Goal: Information Seeking & Learning: Learn about a topic

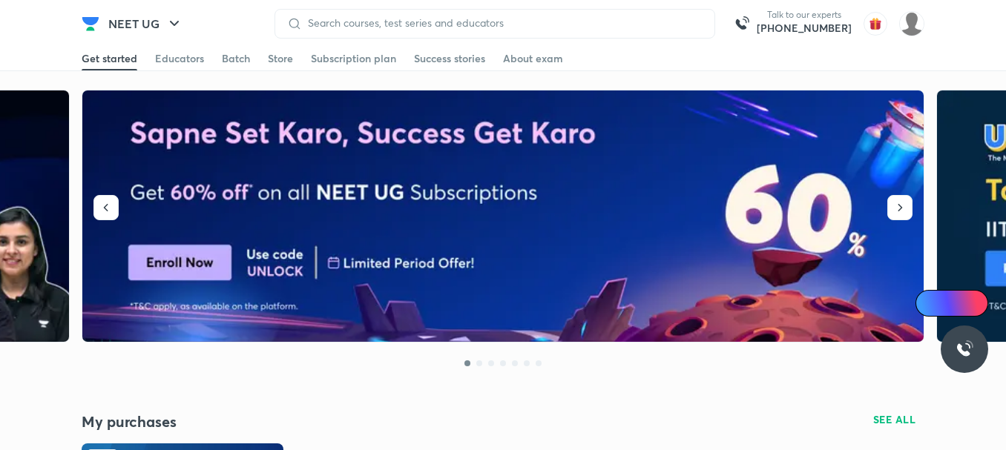
click at [284, 165] on img at bounding box center [503, 217] width 843 height 252
click at [189, 45] on div "NEET UG Talk to our experts [PHONE_NUMBER]" at bounding box center [503, 23] width 843 height 47
click at [187, 52] on div "Educators" at bounding box center [179, 58] width 49 height 15
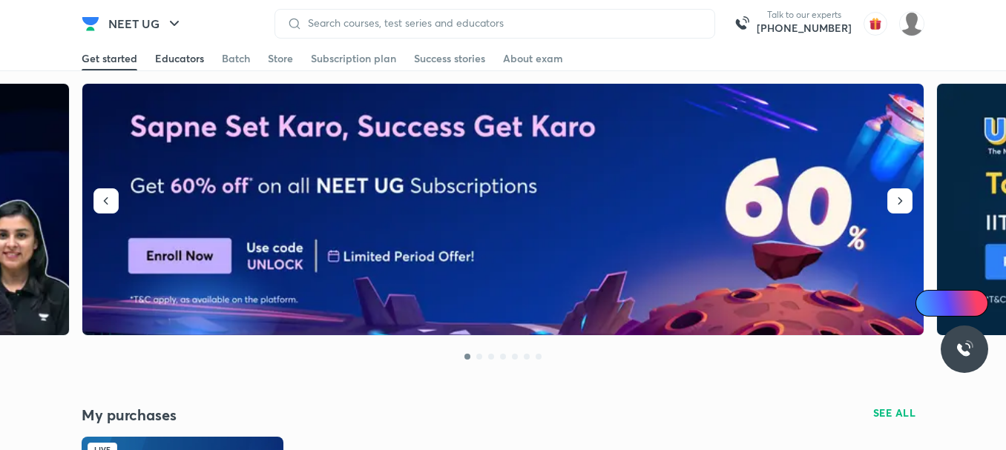
click at [187, 52] on div "Educators" at bounding box center [179, 58] width 49 height 15
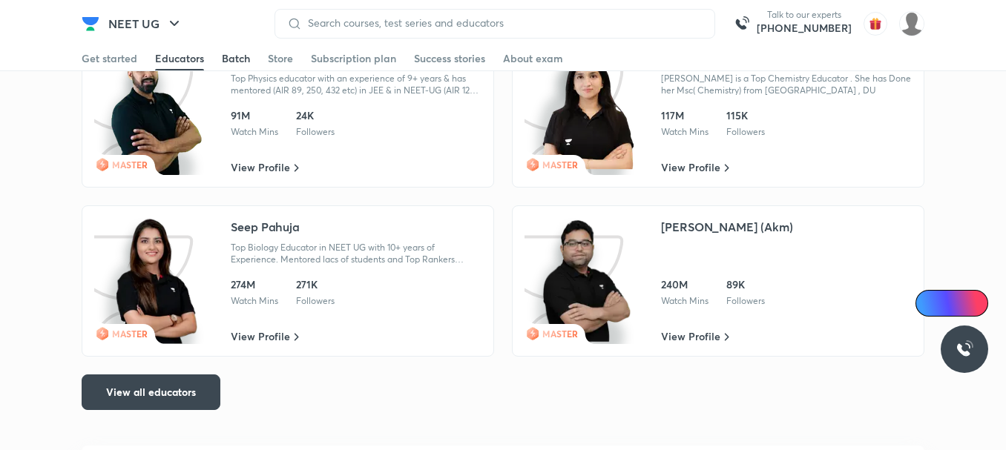
scroll to position [3035, 0]
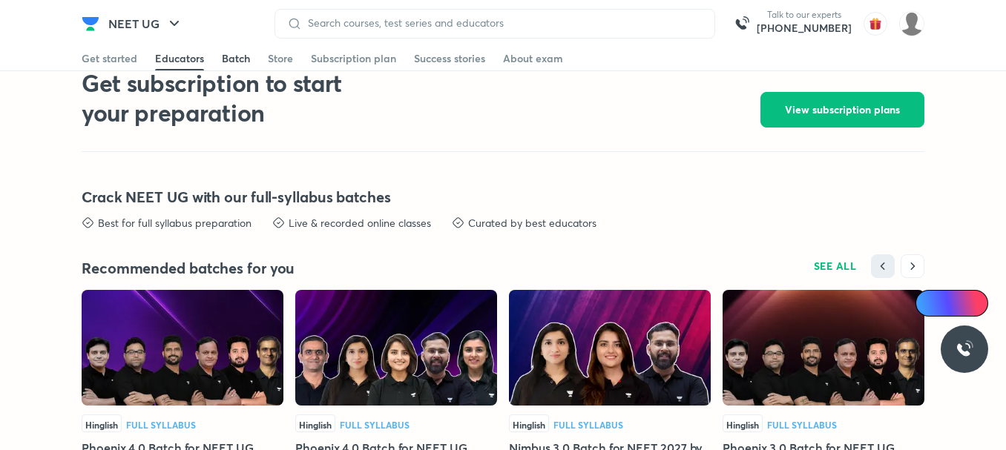
click at [246, 51] on div "Batch" at bounding box center [236, 58] width 28 height 15
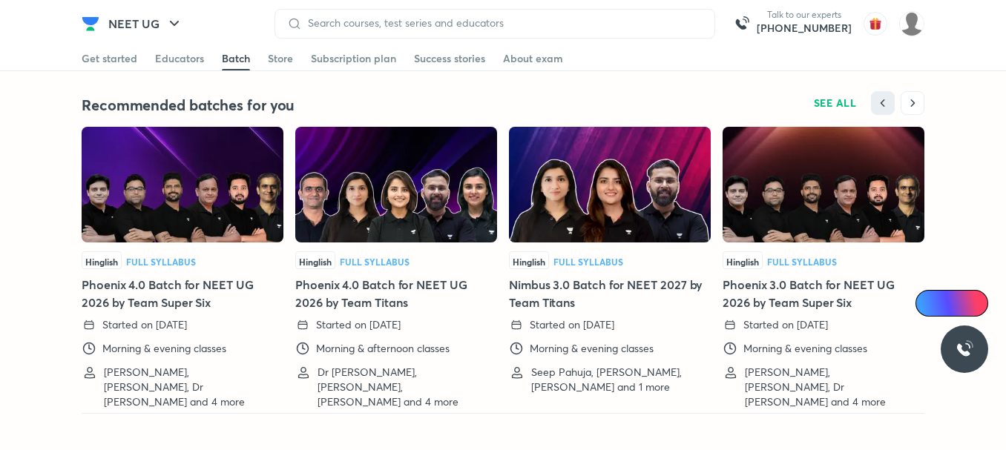
scroll to position [3794, 0]
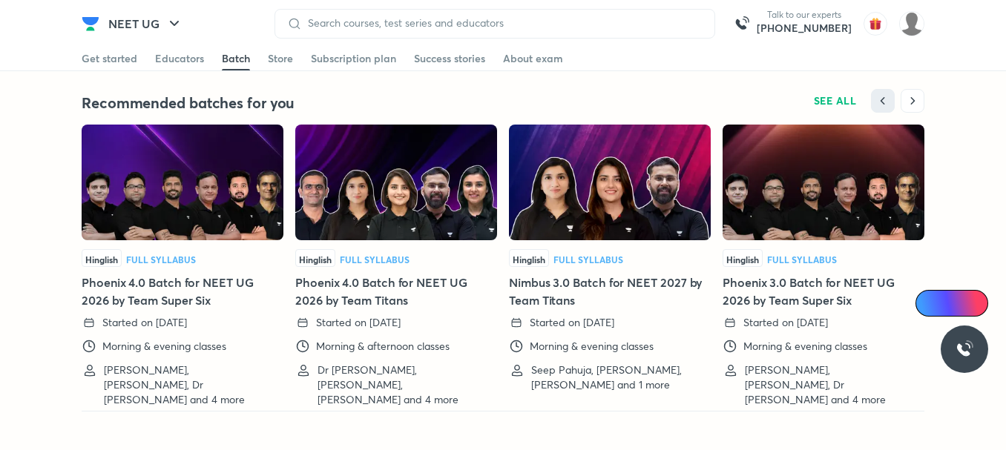
click at [246, 51] on div "Batch" at bounding box center [236, 58] width 28 height 15
click at [279, 50] on div "Get started Educators Batch Store Subscription plan Success stories About exam" at bounding box center [503, 59] width 843 height 24
click at [287, 59] on div "Store" at bounding box center [280, 58] width 25 height 15
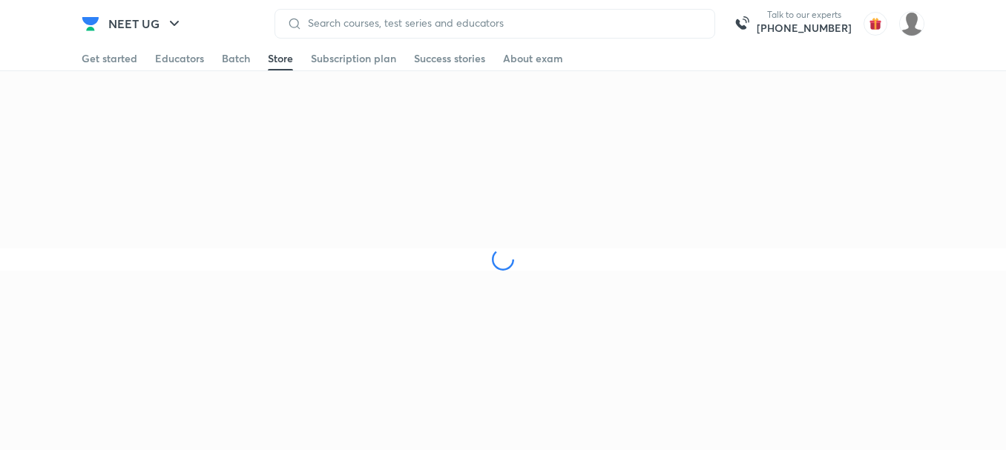
click at [290, 60] on div "Store" at bounding box center [280, 58] width 25 height 15
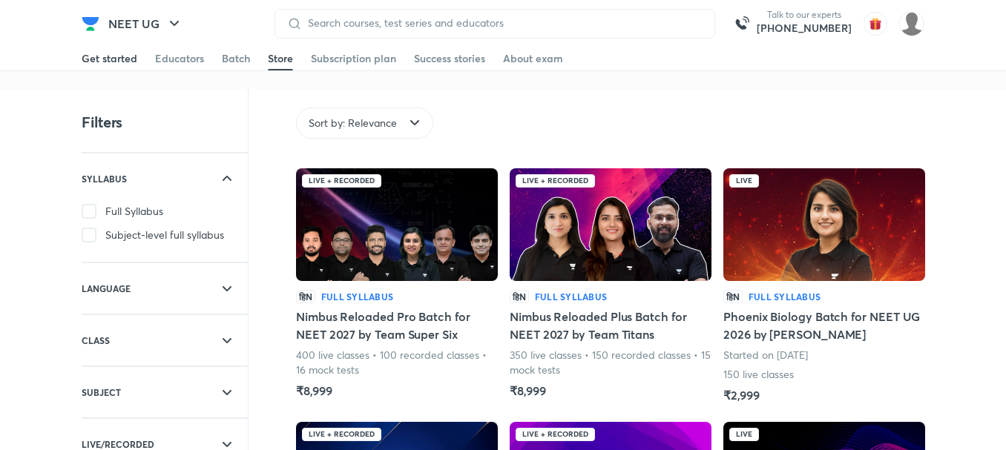
click at [112, 62] on div "Get started" at bounding box center [110, 58] width 56 height 15
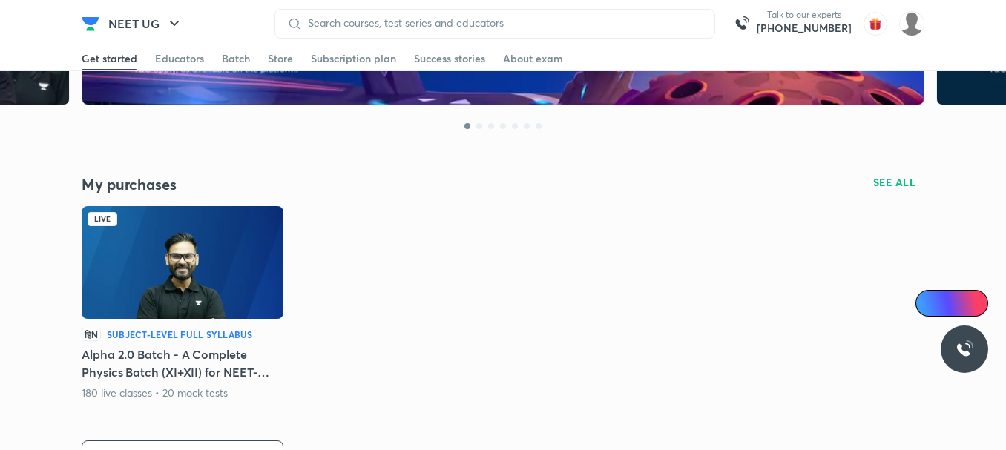
scroll to position [267, 0]
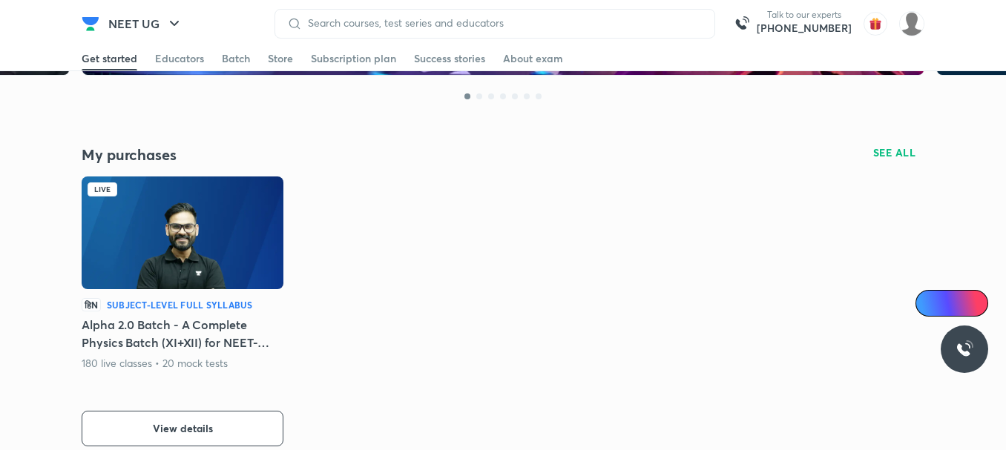
click at [175, 258] on img at bounding box center [183, 233] width 202 height 113
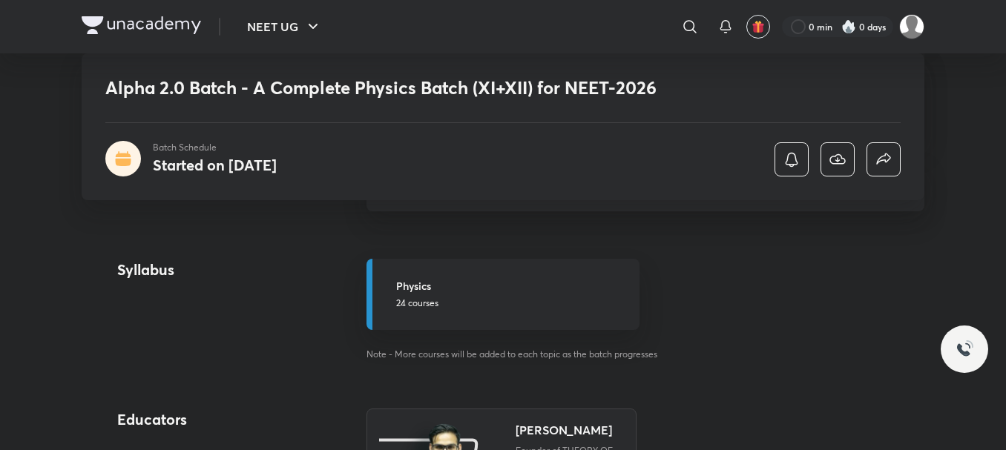
scroll to position [831, 0]
click at [515, 210] on h6 "View complete schedule" at bounding box center [646, 184] width 558 height 52
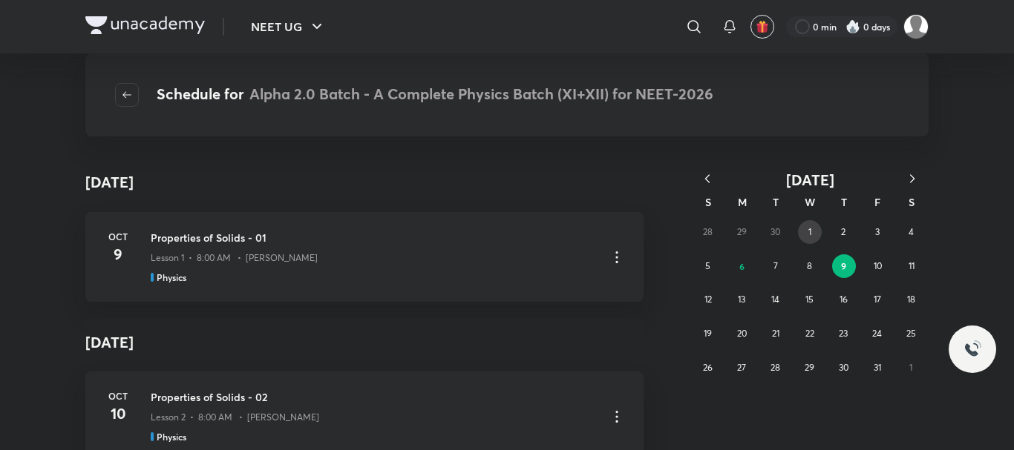
click at [815, 232] on button "1" at bounding box center [810, 232] width 24 height 24
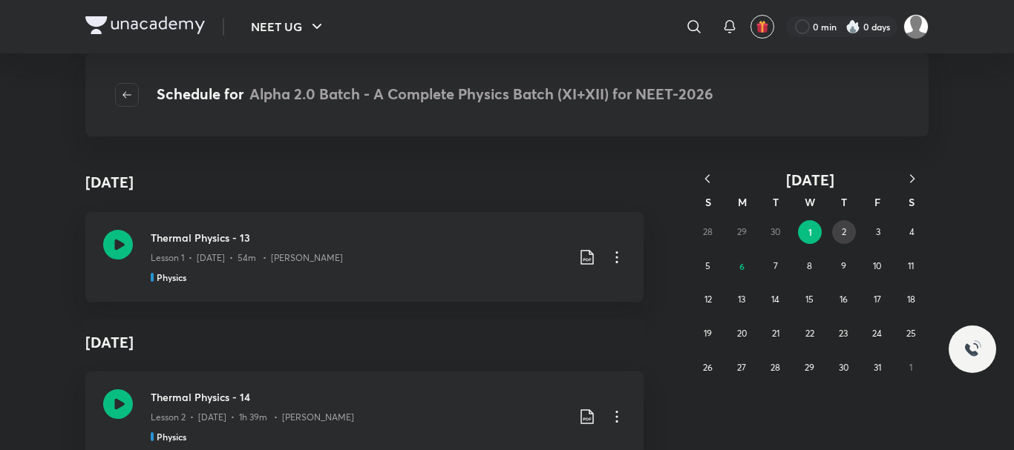
click at [849, 240] on button "2" at bounding box center [844, 232] width 24 height 24
click at [902, 230] on button "4" at bounding box center [911, 232] width 24 height 24
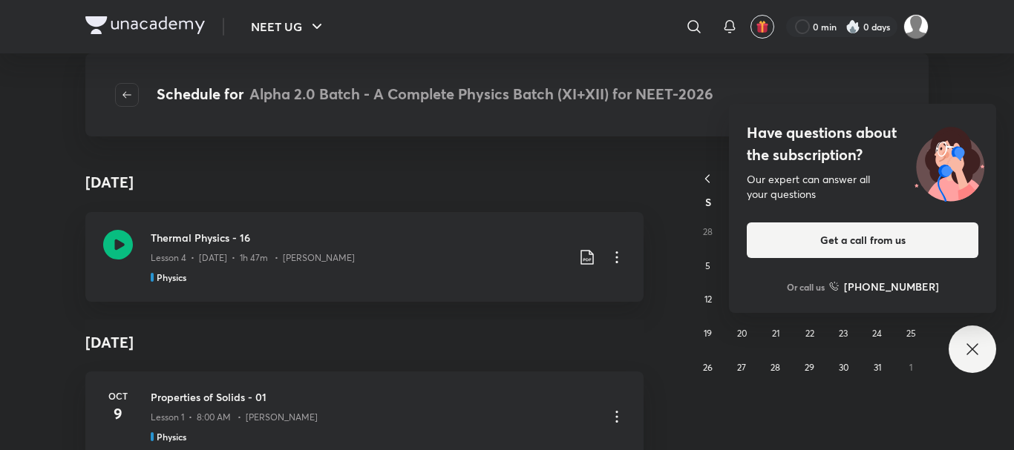
click at [962, 350] on div "Have questions about the subscription? Our expert can answer all your questions…" at bounding box center [971, 349] width 47 height 47
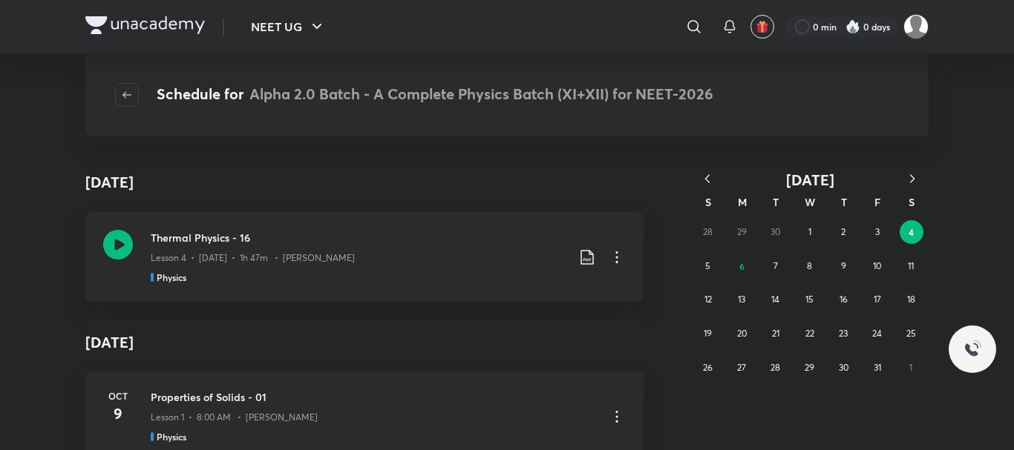
click at [701, 174] on icon "button" at bounding box center [707, 178] width 15 height 15
click at [842, 269] on abbr "11" at bounding box center [843, 265] width 6 height 11
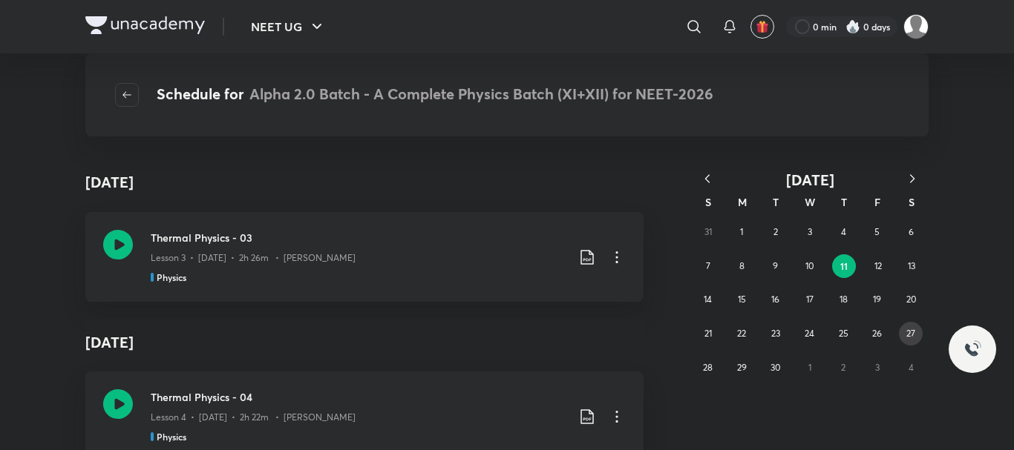
click at [906, 332] on abbr "27" at bounding box center [910, 333] width 9 height 11
click at [767, 363] on button "30" at bounding box center [776, 368] width 24 height 24
click at [874, 336] on abbr "26" at bounding box center [877, 333] width 10 height 11
click at [900, 296] on button "20" at bounding box center [911, 300] width 24 height 24
click at [865, 262] on div "31 1 2 3 4 5 6 7 8 9 10 11 12 13 14 15 16 17 18 19 20 21 22 23 24 25 26 27 28 2…" at bounding box center [809, 299] width 237 height 169
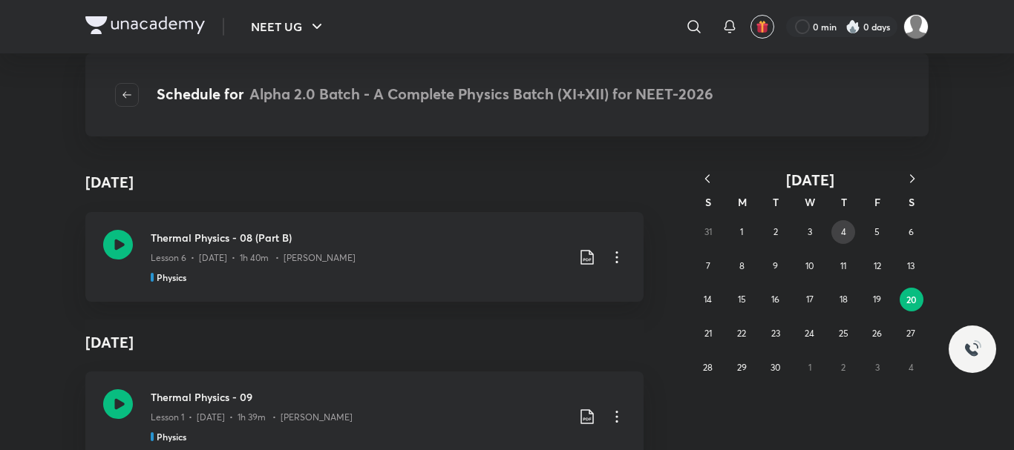
click at [836, 236] on button "4" at bounding box center [843, 232] width 24 height 24
click at [706, 178] on icon "button" at bounding box center [707, 178] width 4 height 8
click at [819, 274] on button "6" at bounding box center [810, 267] width 24 height 24
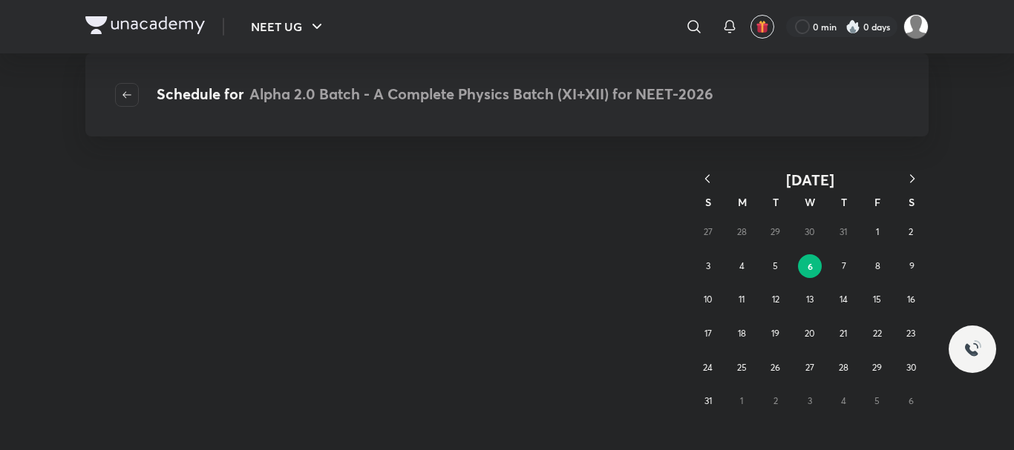
click at [819, 274] on button "6" at bounding box center [810, 267] width 24 height 24
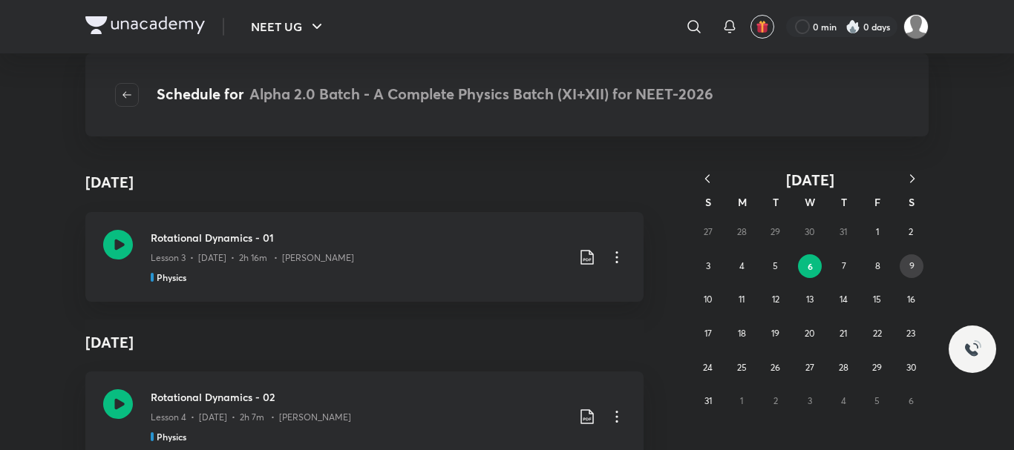
click at [909, 266] on abbr "9" at bounding box center [911, 265] width 5 height 11
click at [830, 317] on div "27 28 29 30 31 1 2 3 4 5 6 7 8 9 10 11 12 13 14 15 16 17 18 19 20 21 22 23 24 2…" at bounding box center [809, 316] width 237 height 203
click at [845, 333] on abbr "21" at bounding box center [842, 333] width 7 height 11
click at [911, 333] on abbr "23" at bounding box center [911, 333] width 9 height 11
click at [873, 364] on abbr "29" at bounding box center [877, 367] width 10 height 11
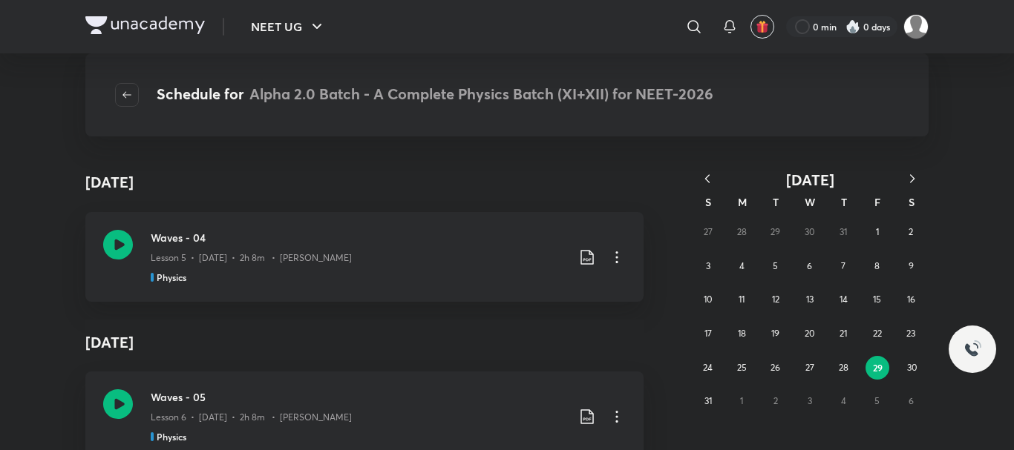
click at [706, 173] on icon "button" at bounding box center [707, 178] width 15 height 15
click at [706, 178] on icon "button" at bounding box center [707, 178] width 4 height 8
click at [555, 177] on div "August 11" at bounding box center [364, 182] width 558 height 33
click at [839, 236] on button "5" at bounding box center [843, 232] width 24 height 24
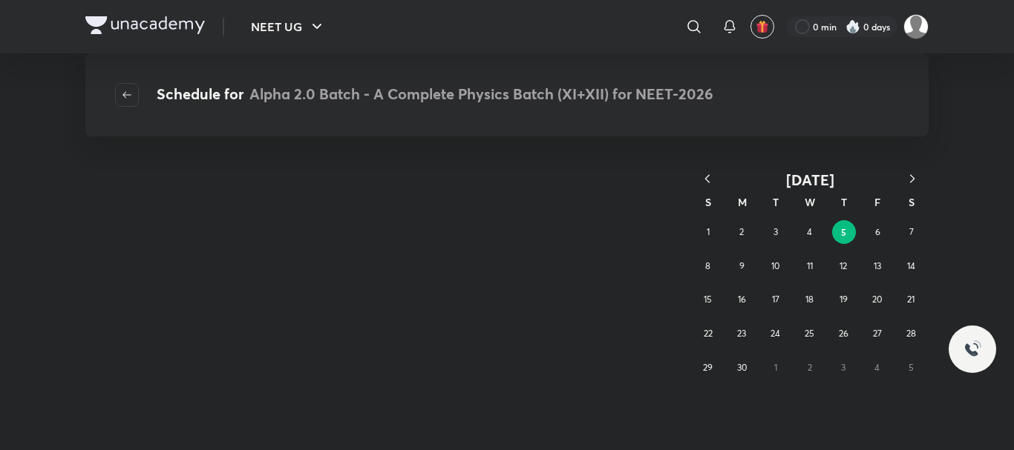
click at [841, 233] on abbr "5" at bounding box center [843, 232] width 5 height 12
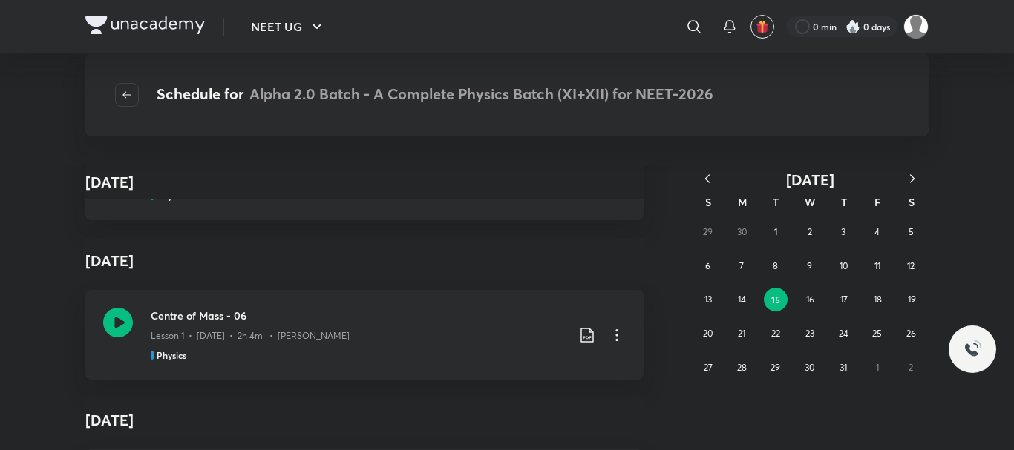
scroll to position [26547, 0]
click at [915, 178] on icon "button" at bounding box center [912, 178] width 15 height 15
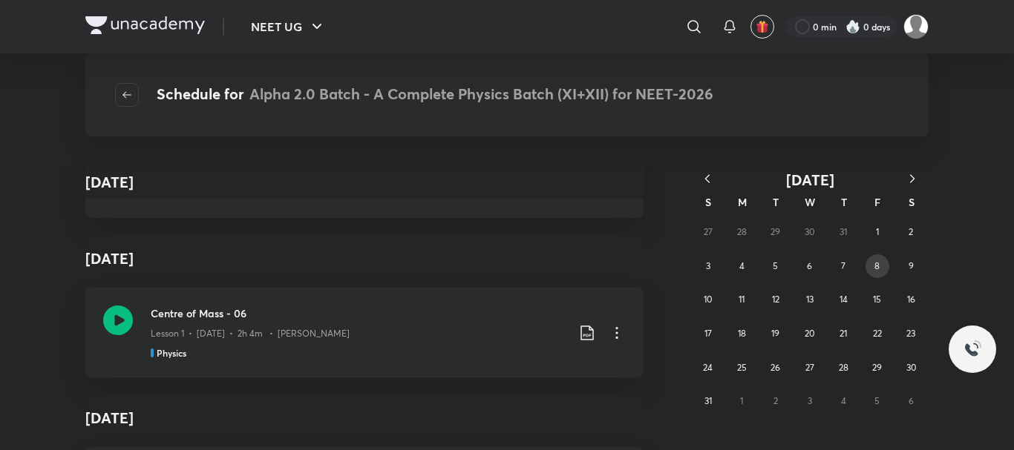
click at [881, 261] on button "8" at bounding box center [877, 267] width 24 height 24
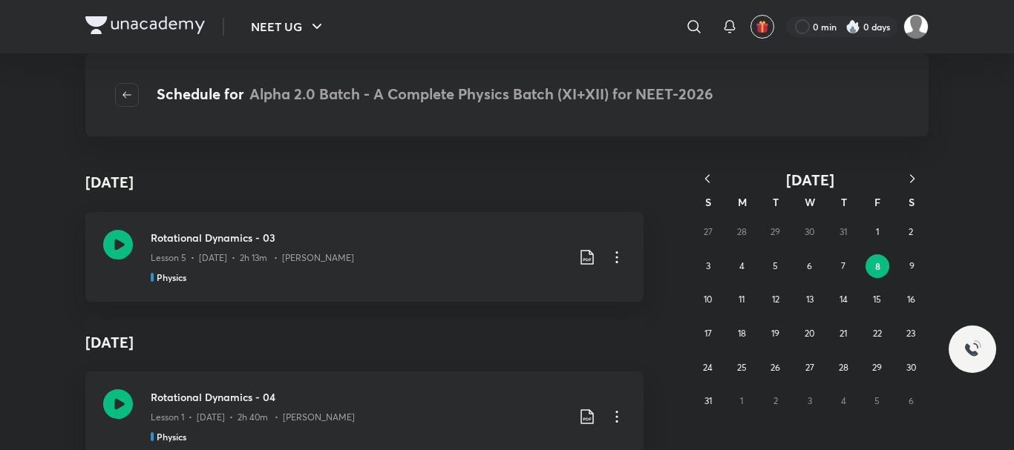
click at [619, 336] on h4 "August 9" at bounding box center [364, 343] width 558 height 46
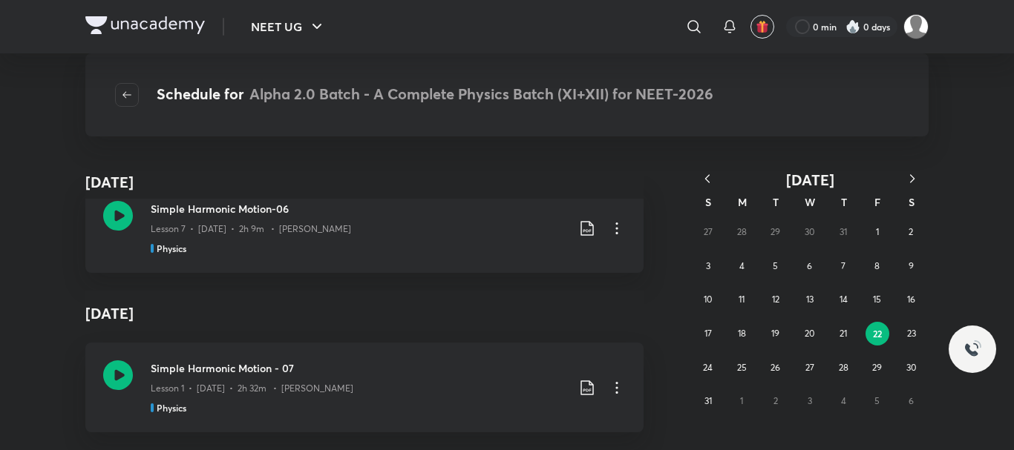
scroll to position [2281, 0]
click at [707, 367] on abbr "24" at bounding box center [708, 367] width 10 height 11
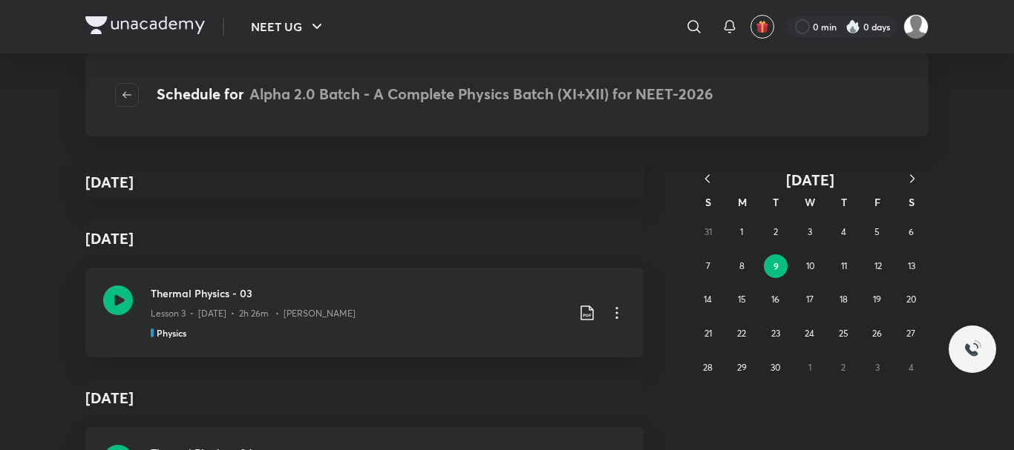
scroll to position [2281, 0]
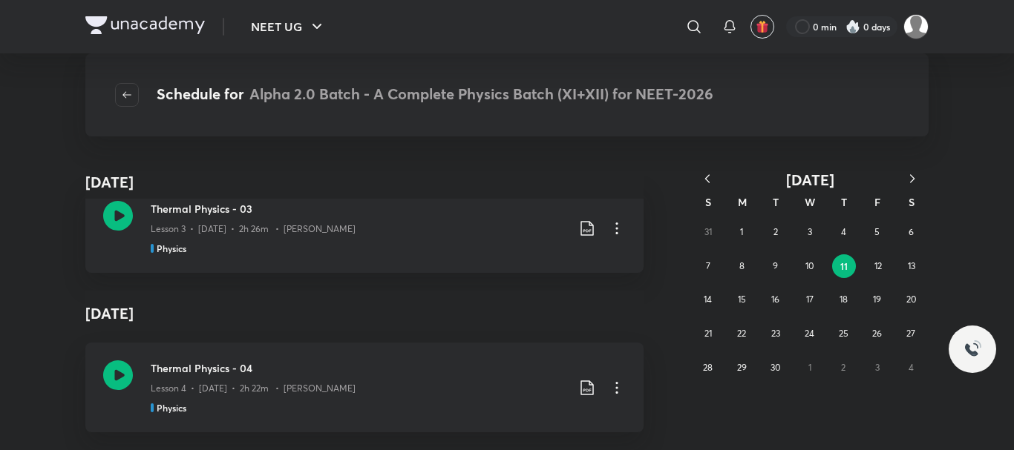
click at [565, 291] on h4 "September 13" at bounding box center [364, 314] width 558 height 46
click at [876, 261] on abbr "12" at bounding box center [877, 265] width 7 height 11
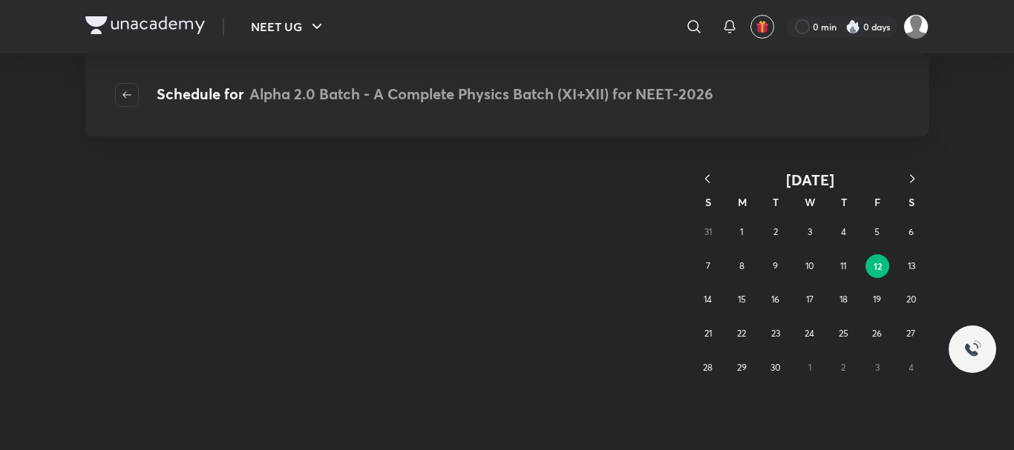
scroll to position [0, 0]
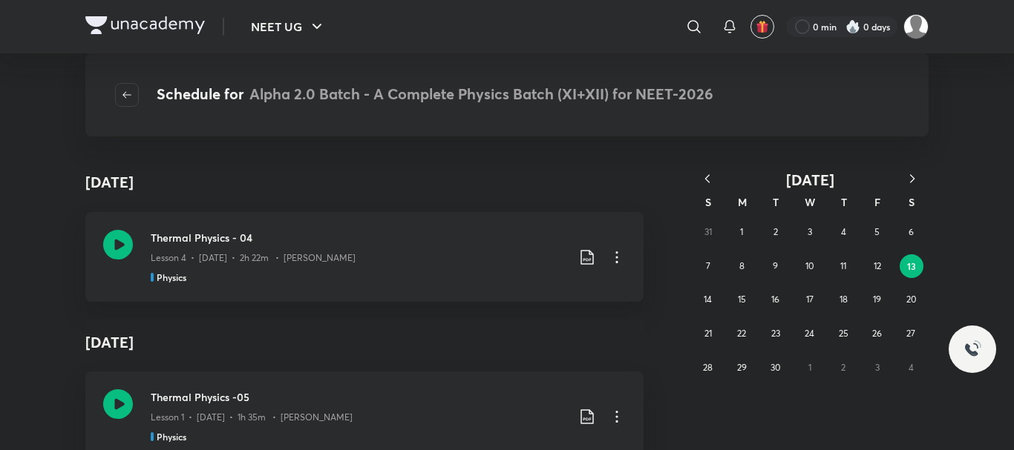
click at [499, 344] on h4 "September 15" at bounding box center [364, 343] width 558 height 46
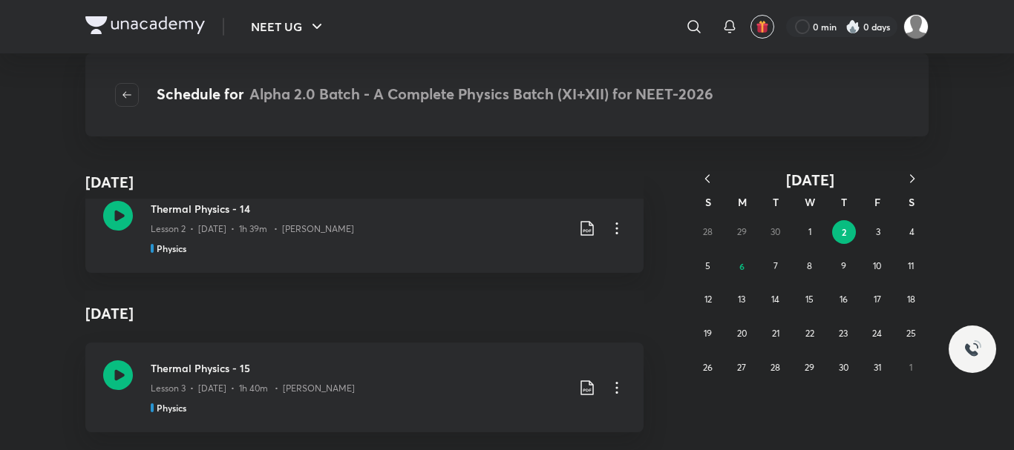
scroll to position [2281, 0]
click at [524, 291] on h4 "October 3" at bounding box center [364, 314] width 558 height 46
click at [877, 235] on abbr "3" at bounding box center [878, 231] width 4 height 11
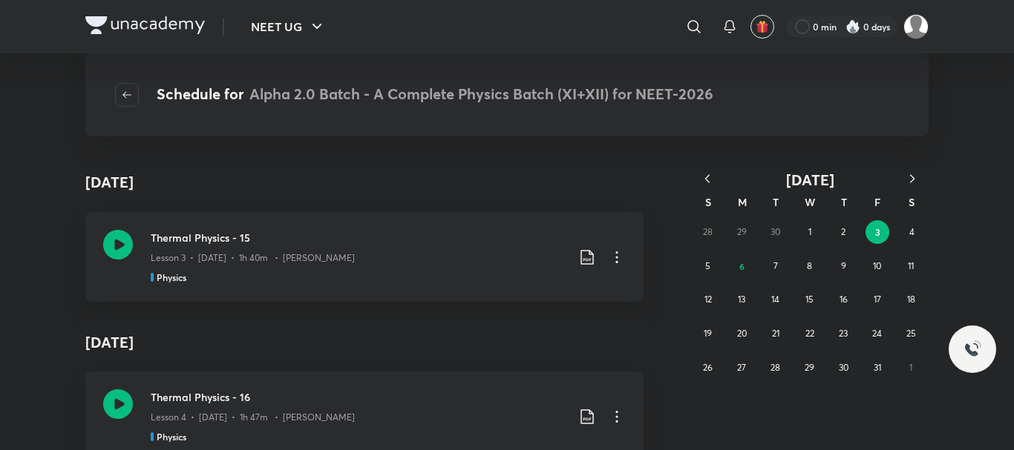
click at [560, 347] on h4 "October 4" at bounding box center [364, 343] width 558 height 46
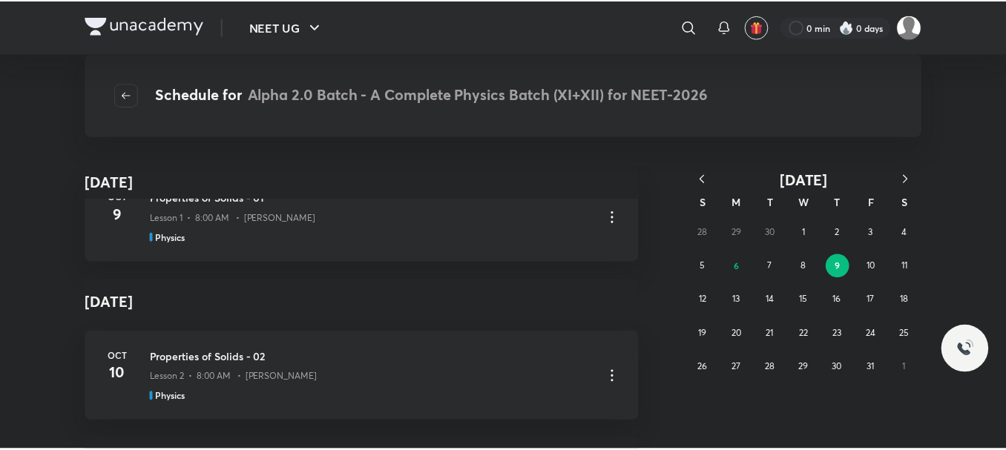
scroll to position [356, 0]
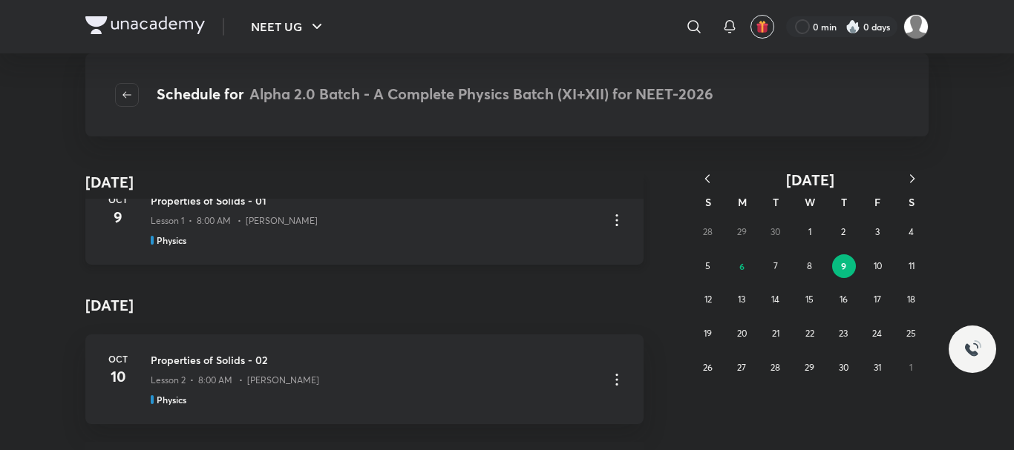
click at [425, 209] on h3 "Properties of Solids - 01" at bounding box center [373, 201] width 445 height 16
click at [416, 209] on h3 "Properties of Solids - 01" at bounding box center [373, 201] width 445 height 16
click at [608, 229] on icon at bounding box center [617, 220] width 18 height 18
click at [542, 280] on p "Go to course page" at bounding box center [506, 285] width 88 height 16
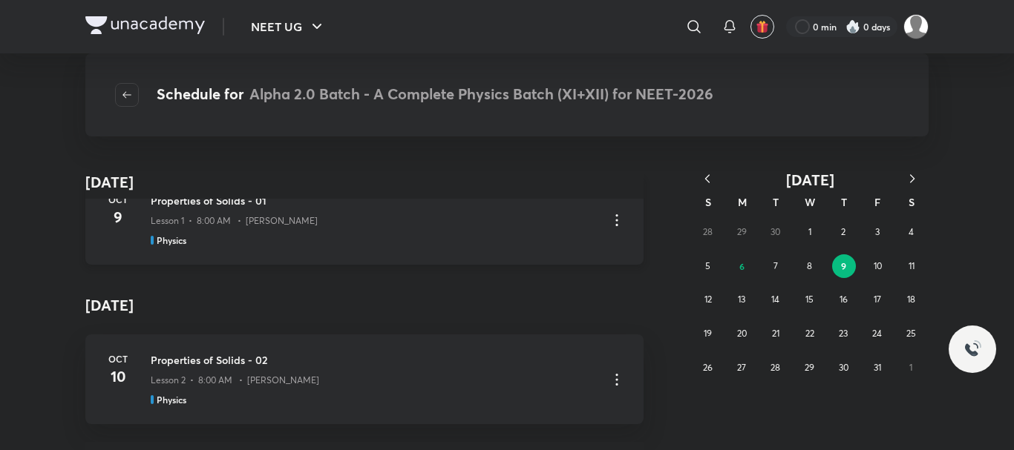
click at [220, 228] on p "Lesson 1 • 8:00 AM • Anubhav Shrivastava" at bounding box center [234, 220] width 167 height 13
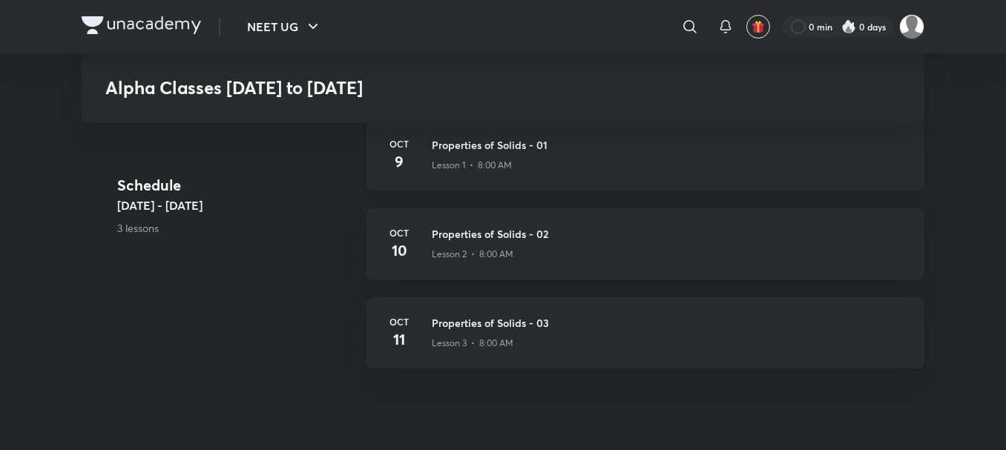
scroll to position [623, 0]
click at [416, 188] on div "Oct 9 Properties of Solids - 01 Lesson 1 • 8:00 AM" at bounding box center [646, 157] width 558 height 71
click at [416, 189] on div "Oct 9 Properties of Solids - 01 Lesson 1 • 8:00 AM" at bounding box center [646, 157] width 558 height 71
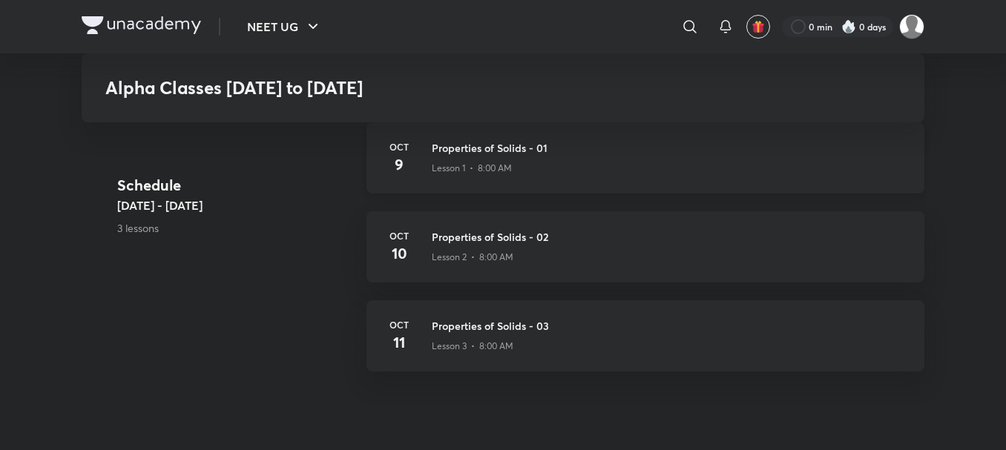
click at [416, 189] on div "Oct 9 Properties of Solids - 01 Lesson 1 • 8:00 AM" at bounding box center [646, 157] width 558 height 71
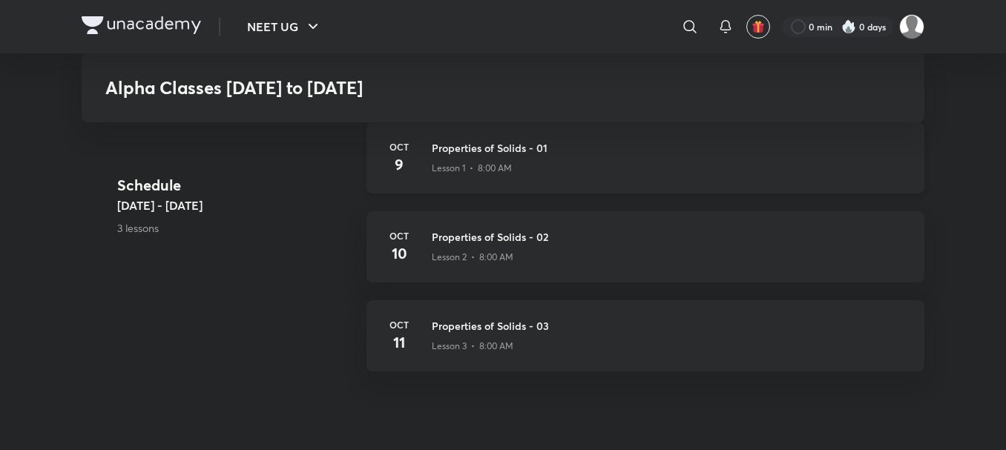
click at [416, 192] on div "Oct 9 Properties of Solids - 01 Lesson 1 • 8:00 AM" at bounding box center [646, 157] width 558 height 71
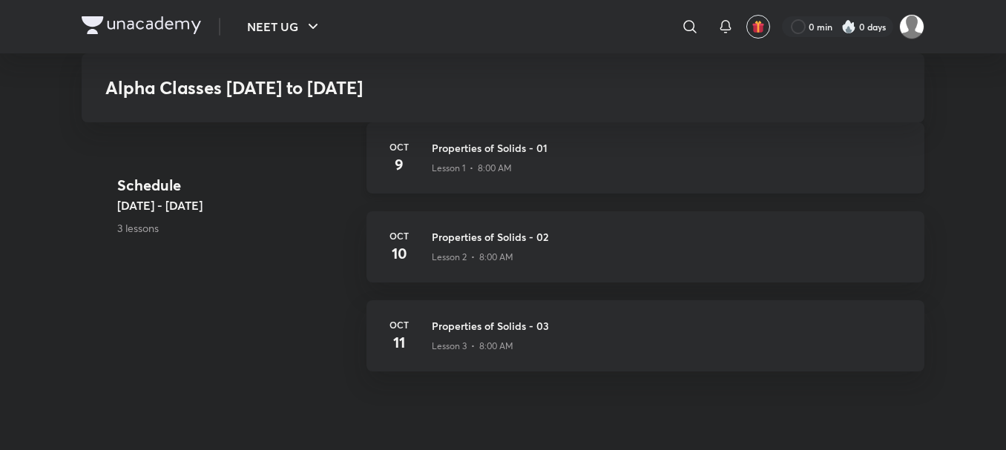
click at [416, 192] on div "Oct 9 Properties of Solids - 01 Lesson 1 • 8:00 AM" at bounding box center [646, 157] width 558 height 71
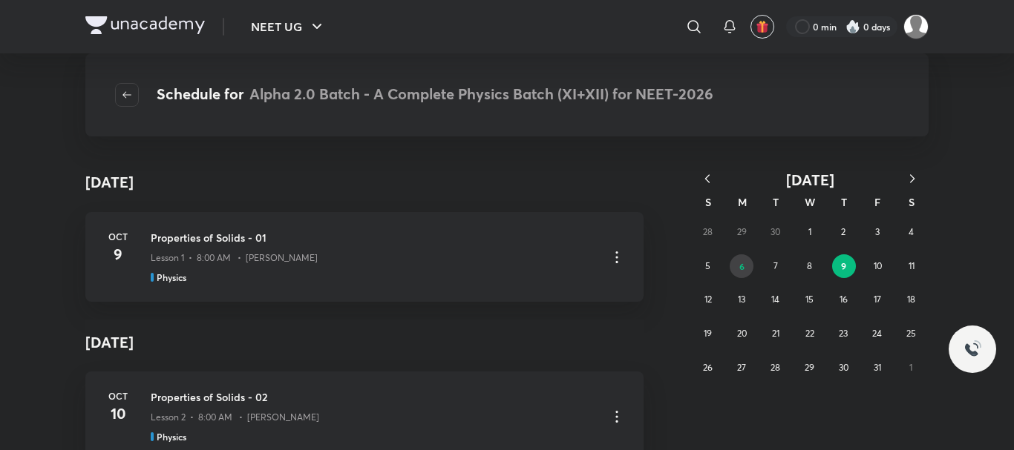
click at [739, 267] on abbr "6" at bounding box center [741, 266] width 5 height 12
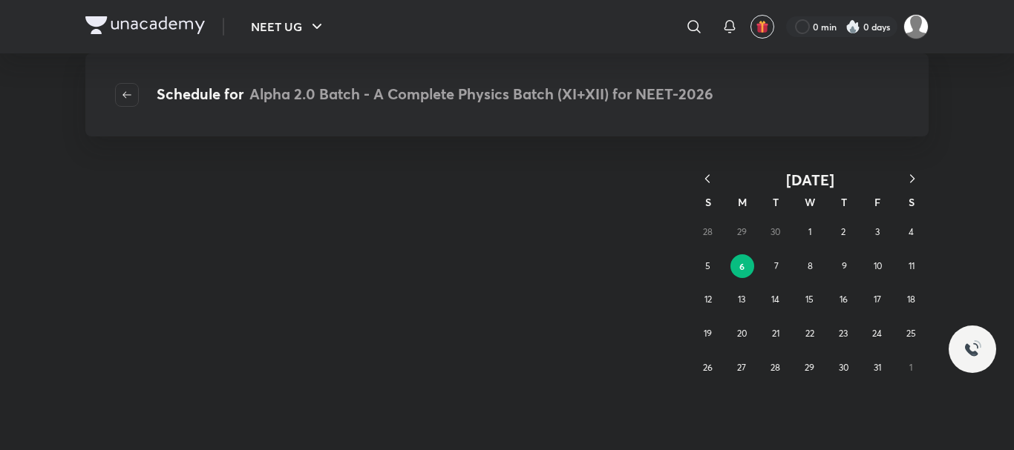
click at [739, 267] on abbr "6" at bounding box center [741, 266] width 5 height 12
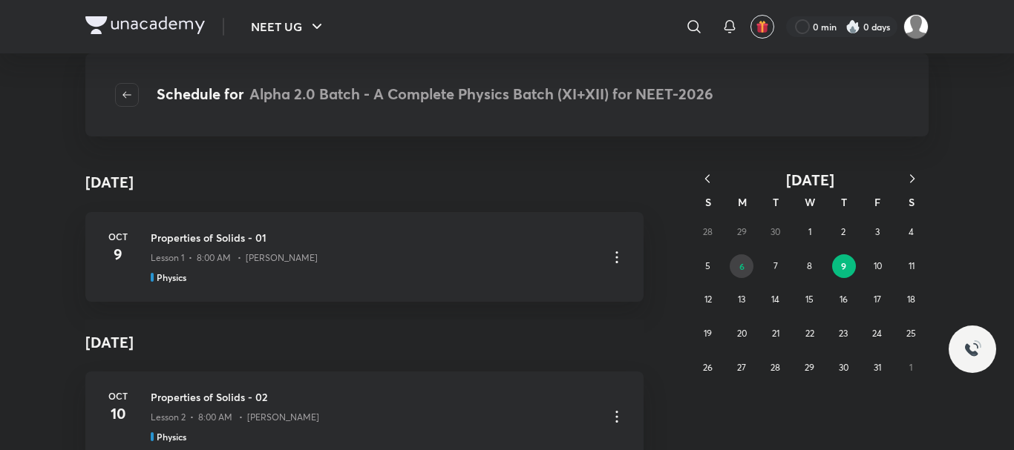
click at [739, 267] on abbr "6" at bounding box center [741, 266] width 5 height 12
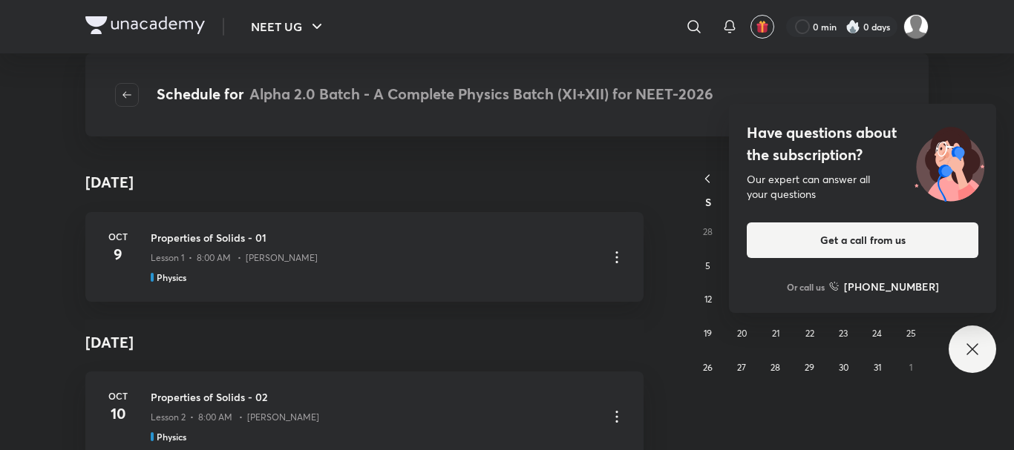
click at [807, 272] on div "Have questions about the subscription? Our expert can answer all your questions…" at bounding box center [862, 208] width 267 height 209
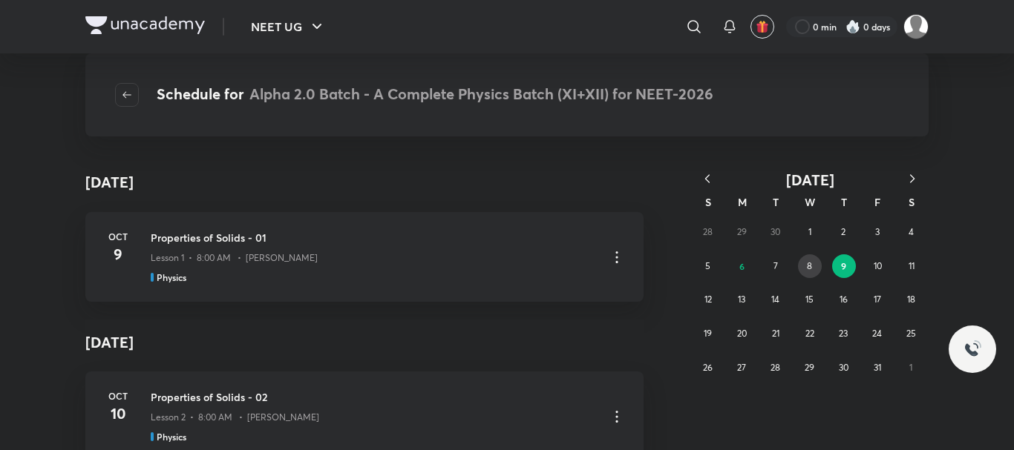
click at [807, 272] on abbr "8" at bounding box center [809, 265] width 5 height 11
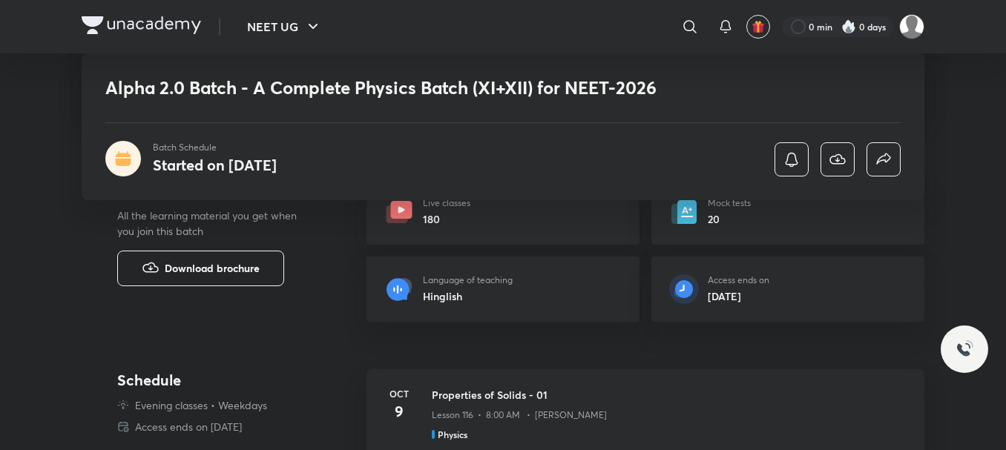
click at [249, 277] on span "Download brochure" at bounding box center [212, 268] width 95 height 16
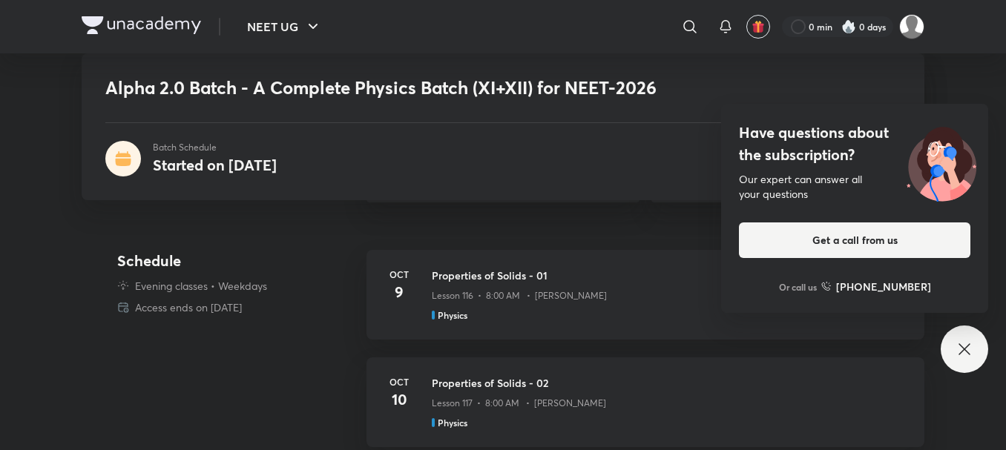
scroll to position [416, 0]
click at [978, 344] on div "Have questions about the subscription? Our expert can answer all your questions…" at bounding box center [964, 349] width 47 height 47
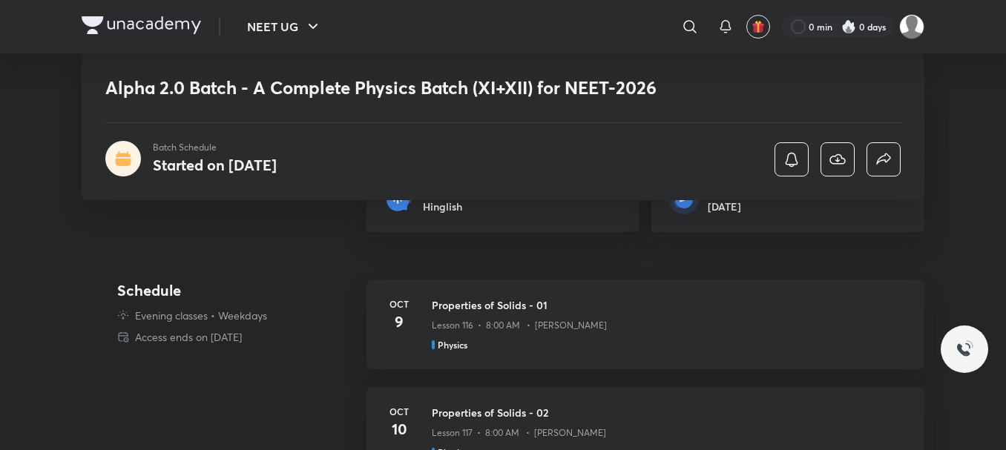
scroll to position [386, 0]
click at [611, 314] on h3 "Properties of Solids - 01" at bounding box center [669, 306] width 475 height 16
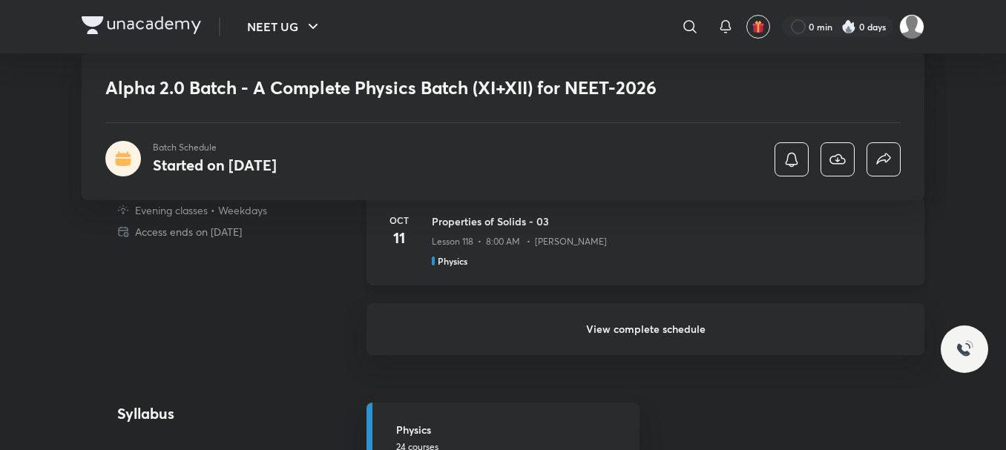
scroll to position [683, 0]
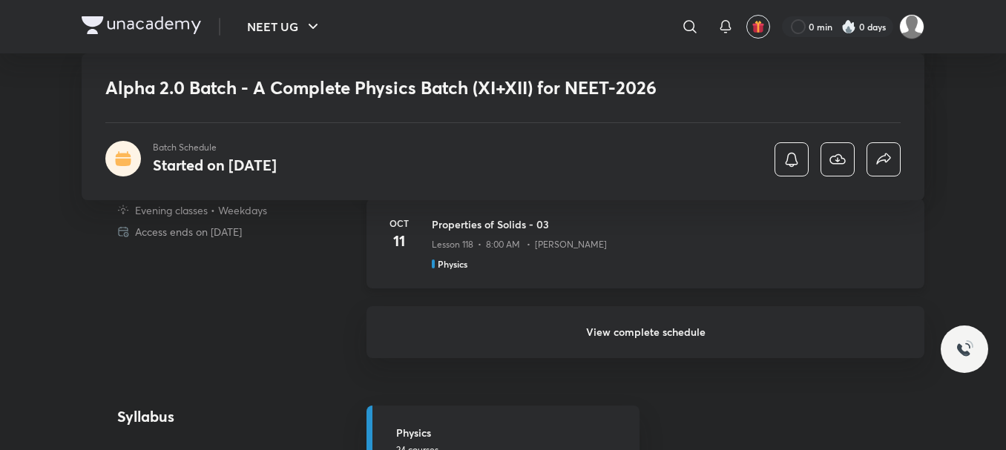
click at [558, 252] on div "Lesson 118 • 8:00 AM • Anubhav Shrivastava" at bounding box center [669, 241] width 475 height 19
click at [605, 358] on h6 "View complete schedule" at bounding box center [646, 332] width 558 height 52
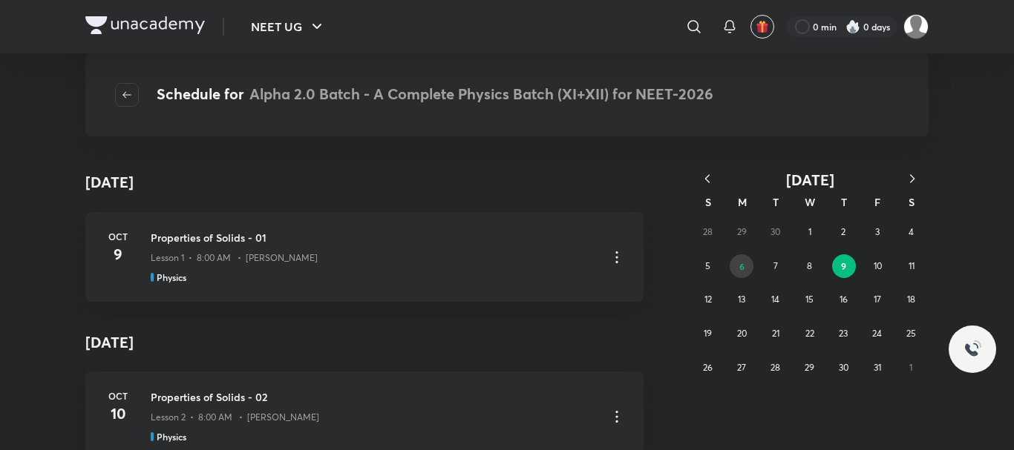
click at [743, 266] on abbr "6" at bounding box center [741, 266] width 5 height 12
click at [707, 263] on abbr "5" at bounding box center [707, 265] width 5 height 11
click at [709, 170] on div "October 2025 S M T W T F S 28 29 30 1 2 3 4 5 6 7 8 9 10 11 12 13 14 15 16 17 1…" at bounding box center [773, 402] width 237 height 473
click at [801, 223] on div "28 29 30 1 2 3 4 5 6 7 8 9 10 11 12 13 14 15 16 17 18 19 20 21 22 23 24 25 26 2…" at bounding box center [809, 299] width 237 height 169
click at [804, 231] on button "1" at bounding box center [810, 232] width 24 height 24
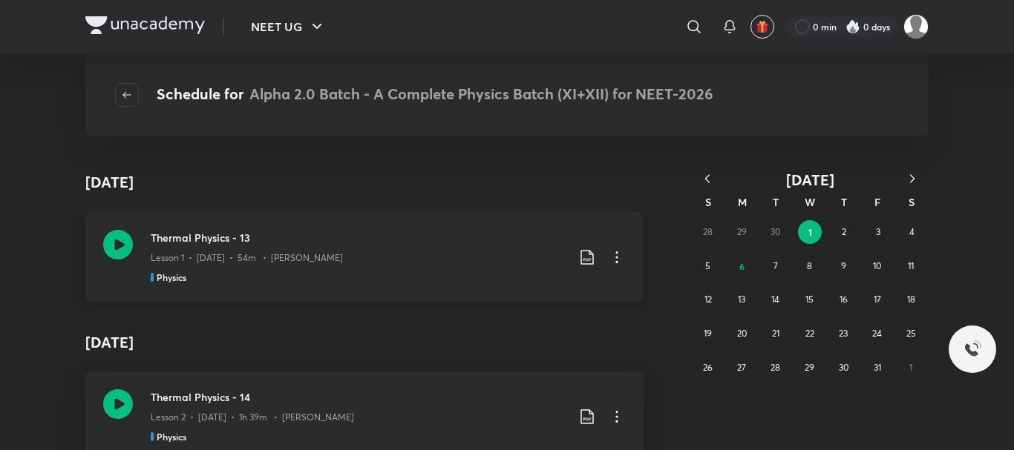
click at [433, 302] on div "Thermal Physics - 13 Lesson 1 • Oct 1 • 54m • Anubhav Shrivastava Physics" at bounding box center [364, 257] width 558 height 90
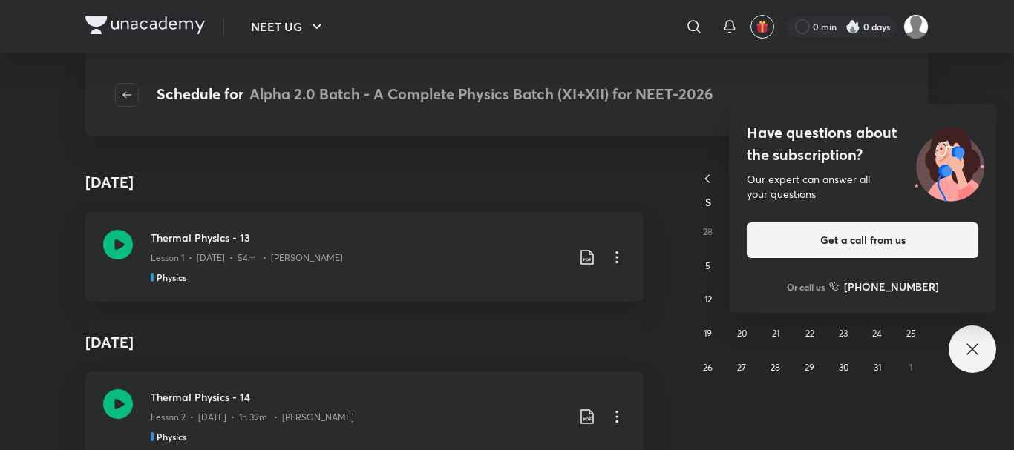
click at [406, 181] on div "October 1" at bounding box center [364, 182] width 558 height 33
click at [983, 346] on div "Have questions about the subscription? Our expert can answer all your questions…" at bounding box center [971, 349] width 47 height 47
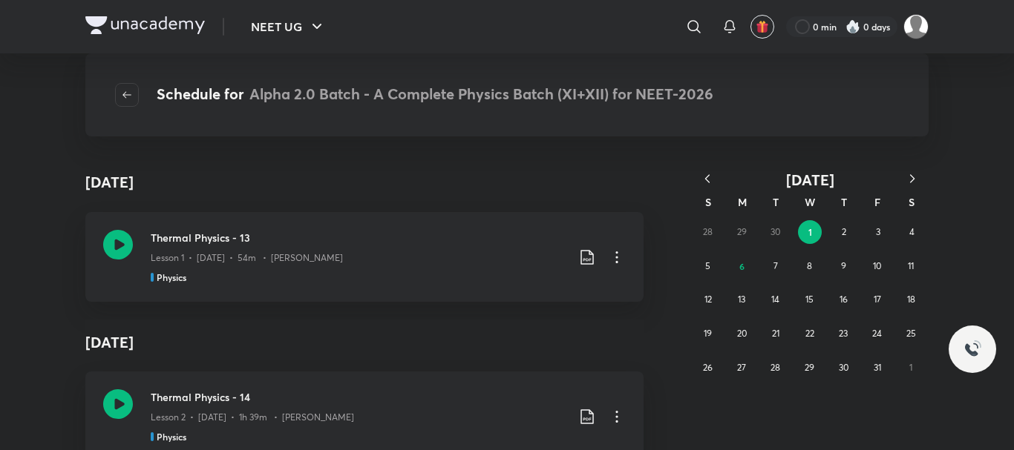
click at [558, 168] on div "October 1" at bounding box center [364, 182] width 558 height 33
click at [518, 165] on div "Schedule for Alpha 2.0 Batch - A Complete Physics Batch (XI+XII) for NEET-2026 …" at bounding box center [506, 252] width 843 height 338
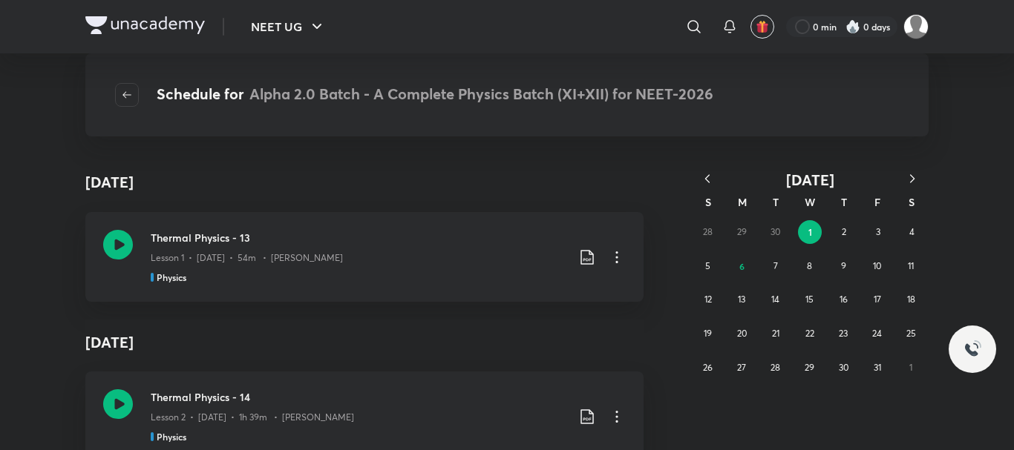
click at [711, 171] on icon "button" at bounding box center [707, 178] width 15 height 15
click at [780, 227] on button "2" at bounding box center [776, 232] width 24 height 24
